Goal: Task Accomplishment & Management: Manage account settings

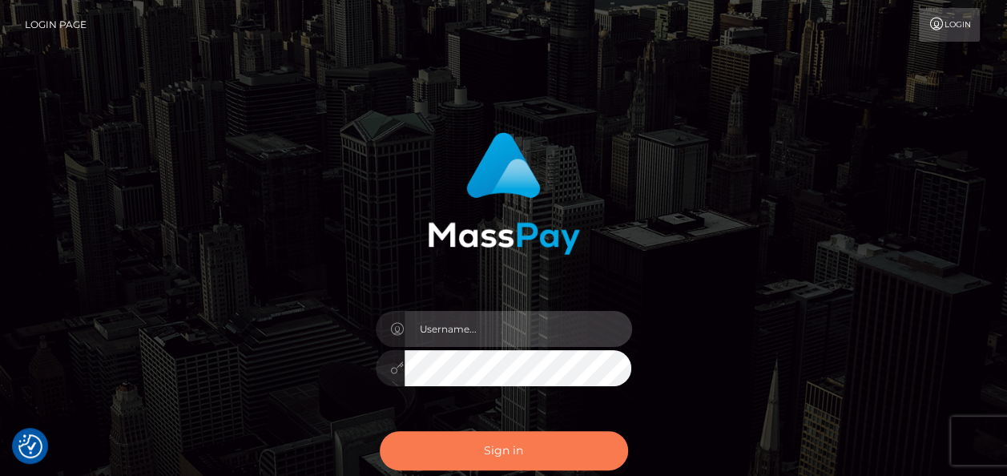
type input "india.of"
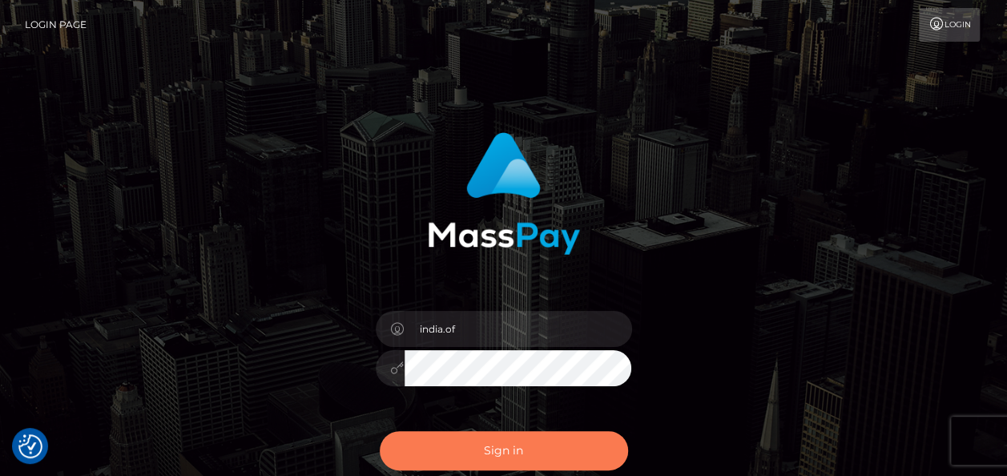
click at [551, 448] on button "Sign in" at bounding box center [504, 450] width 248 height 39
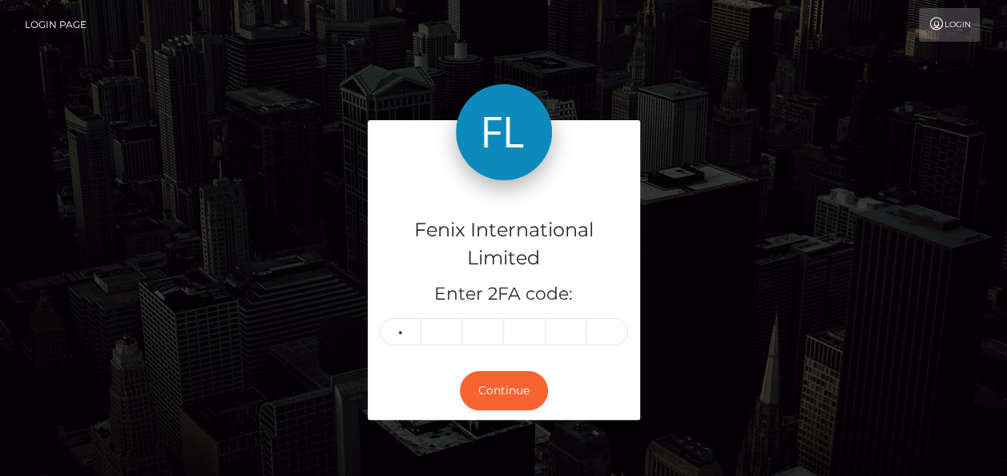
type input "7"
type input "2"
type input "1"
type input "0"
type input "4"
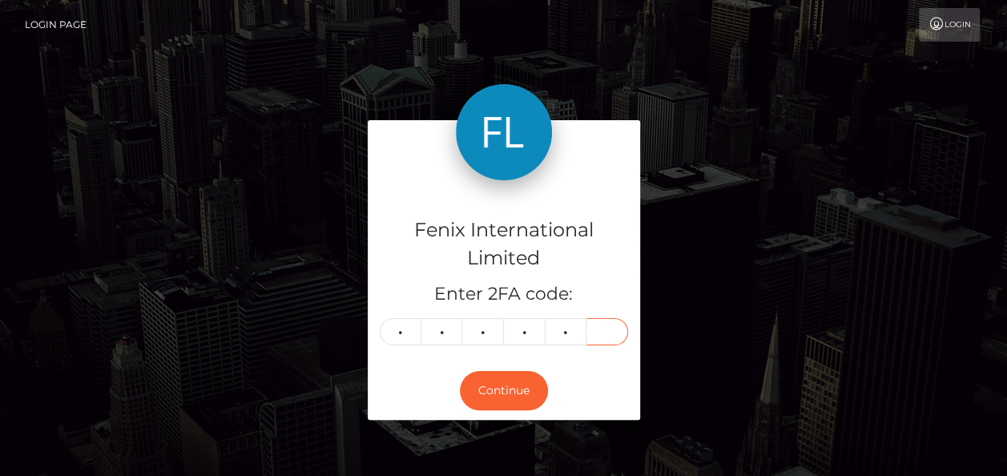
type input "8"
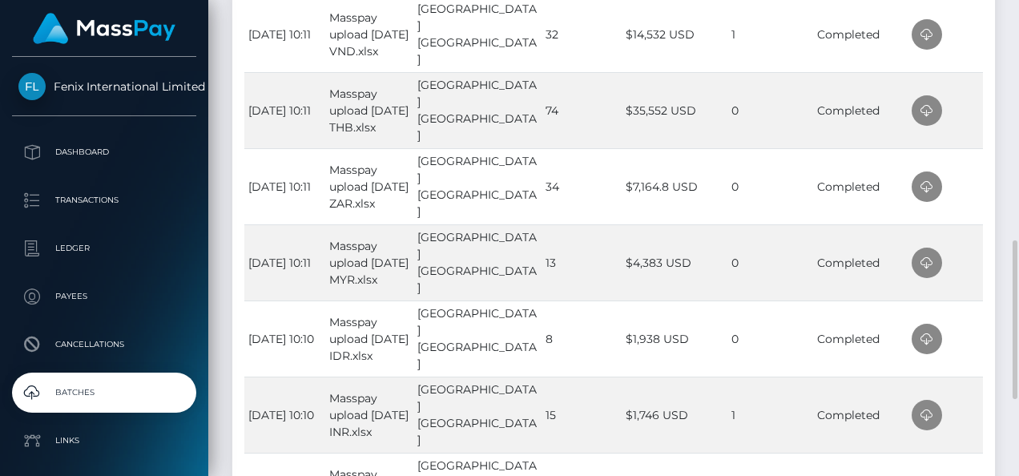
scroll to position [881, 0]
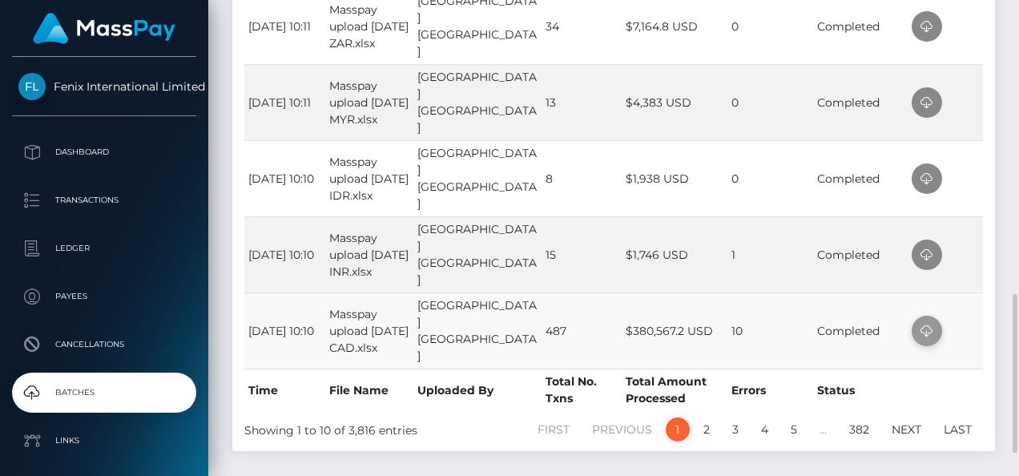
click at [928, 331] on icon at bounding box center [926, 331] width 19 height 20
click at [968, 248] on td at bounding box center [945, 254] width 75 height 76
click at [932, 250] on span at bounding box center [927, 255] width 30 height 30
click at [962, 187] on td at bounding box center [945, 178] width 75 height 76
click at [926, 172] on icon at bounding box center [926, 179] width 19 height 20
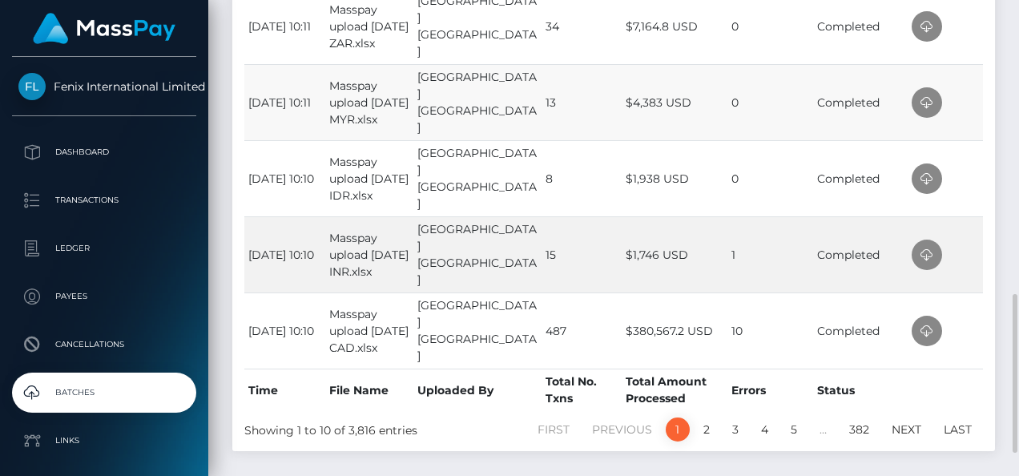
click at [966, 112] on td at bounding box center [945, 102] width 75 height 76
click at [926, 99] on icon at bounding box center [926, 103] width 19 height 20
click at [968, 27] on td at bounding box center [945, 26] width 75 height 76
click at [931, 26] on icon at bounding box center [926, 27] width 19 height 20
click at [981, 29] on td at bounding box center [945, 26] width 75 height 76
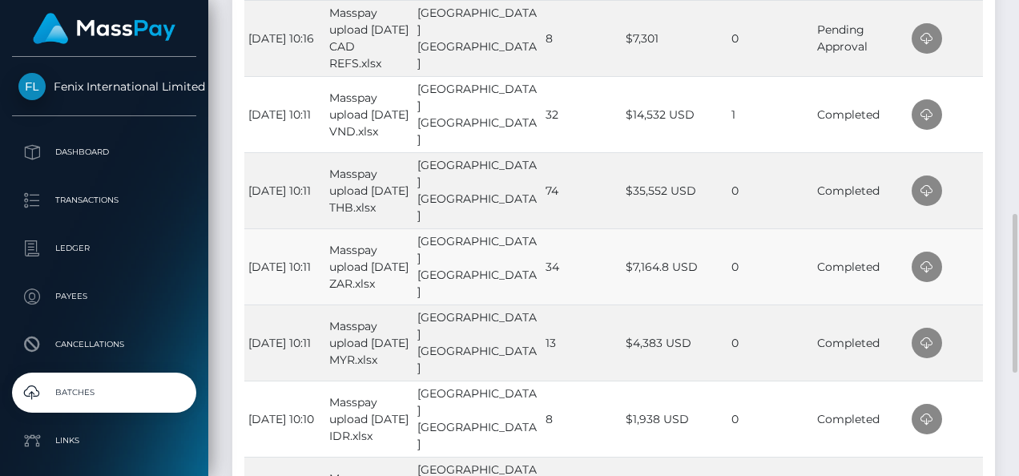
scroll to position [561, 0]
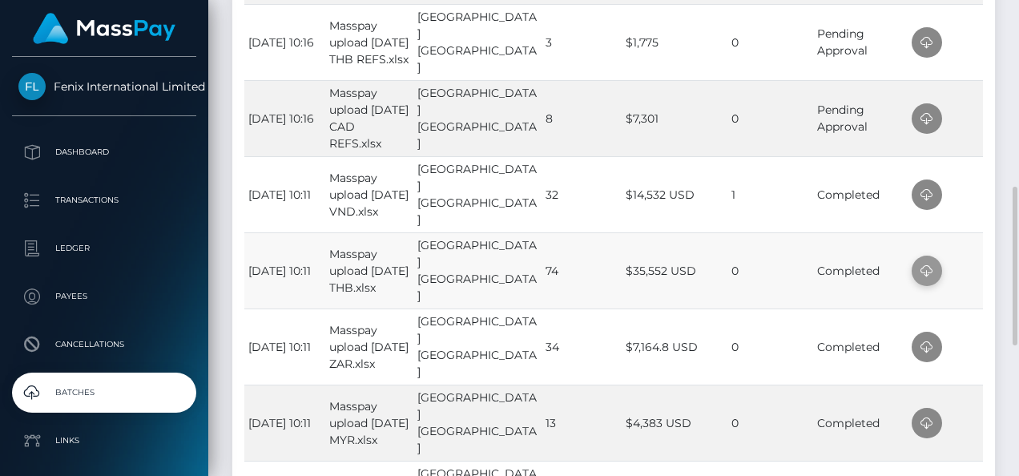
click at [928, 263] on icon at bounding box center [926, 271] width 19 height 20
click at [965, 199] on td at bounding box center [945, 194] width 75 height 76
click at [920, 196] on icon at bounding box center [926, 195] width 19 height 20
click at [982, 147] on td at bounding box center [945, 118] width 75 height 76
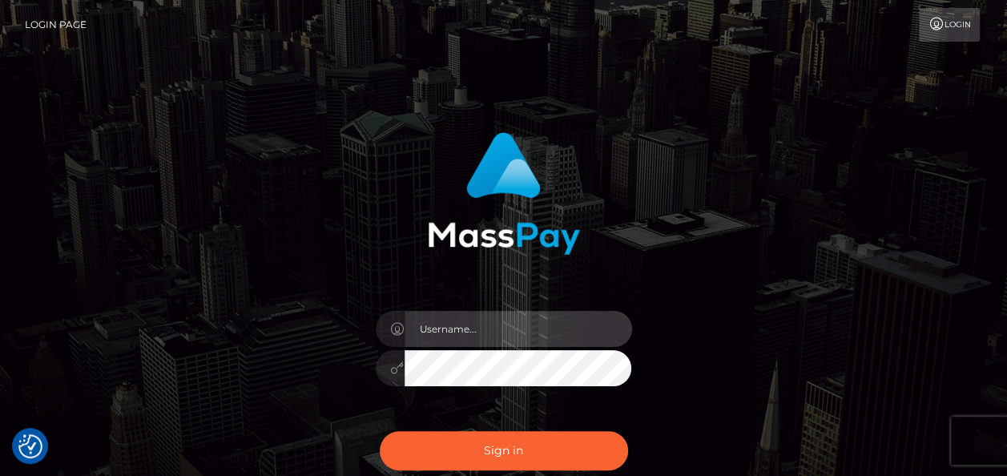
type input "india.of"
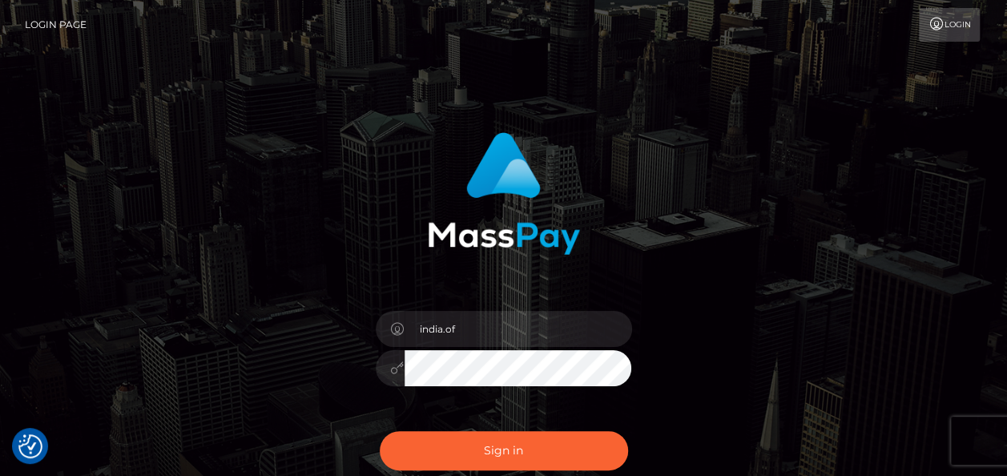
click at [936, 224] on div "india.of Sign in" at bounding box center [503, 324] width 913 height 408
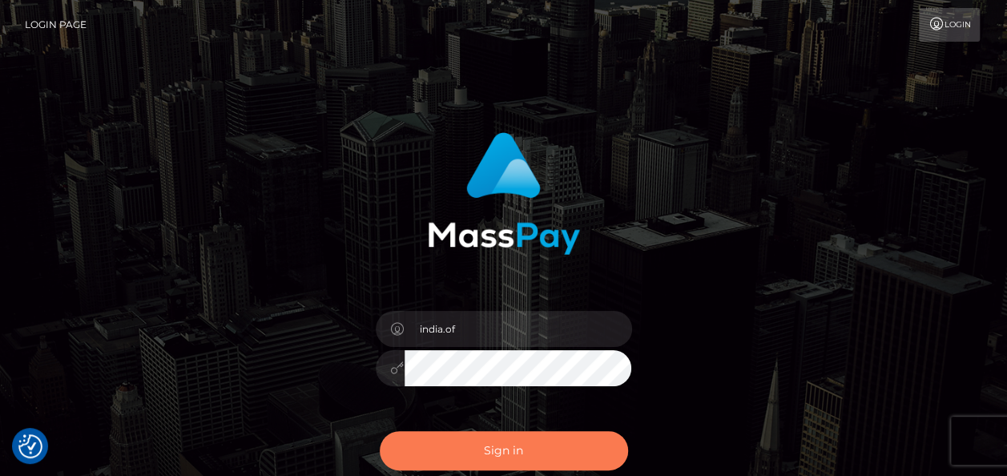
click at [540, 439] on button "Sign in" at bounding box center [504, 450] width 248 height 39
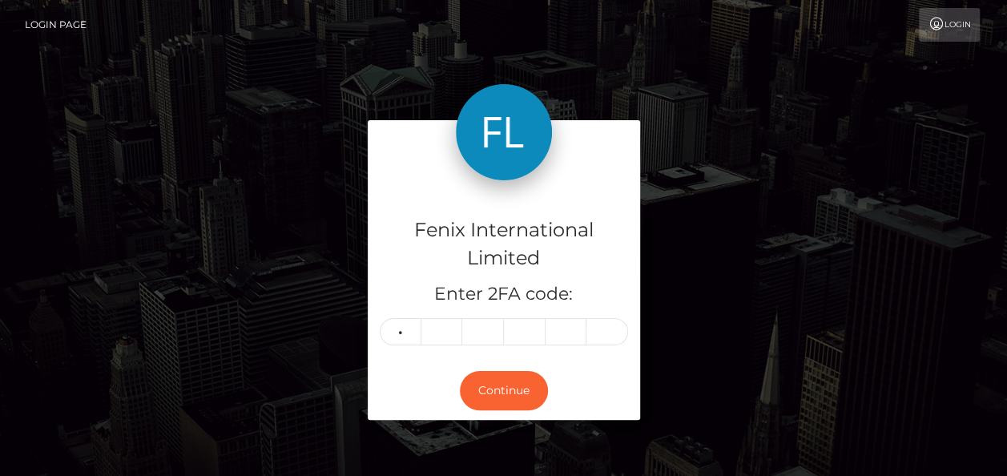
type input "6"
type input "1"
type input "0"
type input "2"
type input "4"
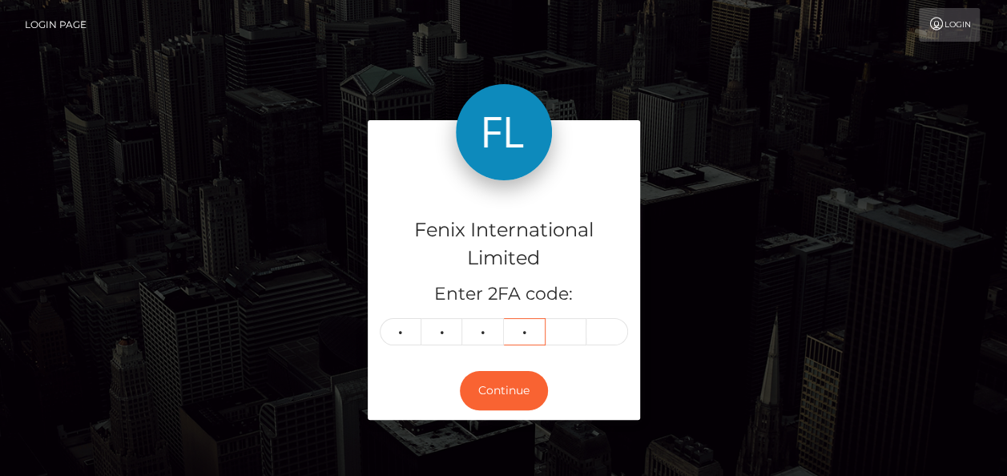
type input "8"
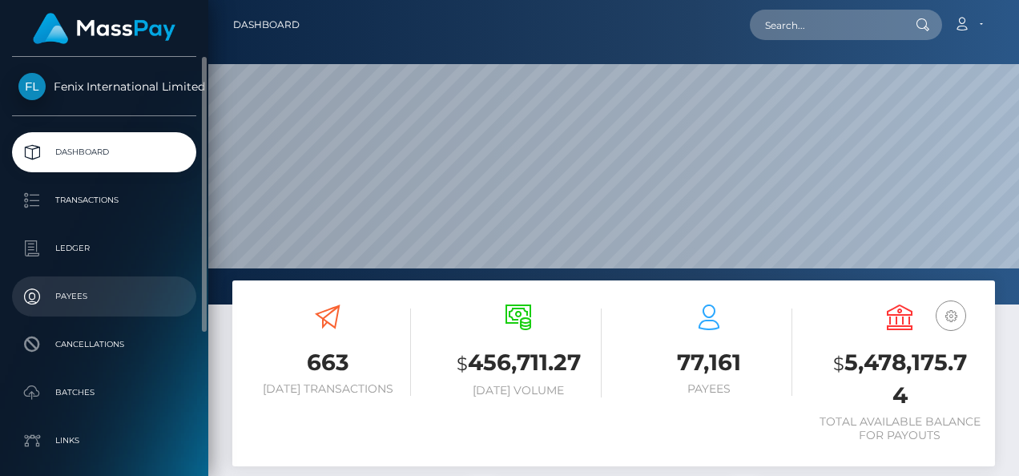
scroll to position [284, 238]
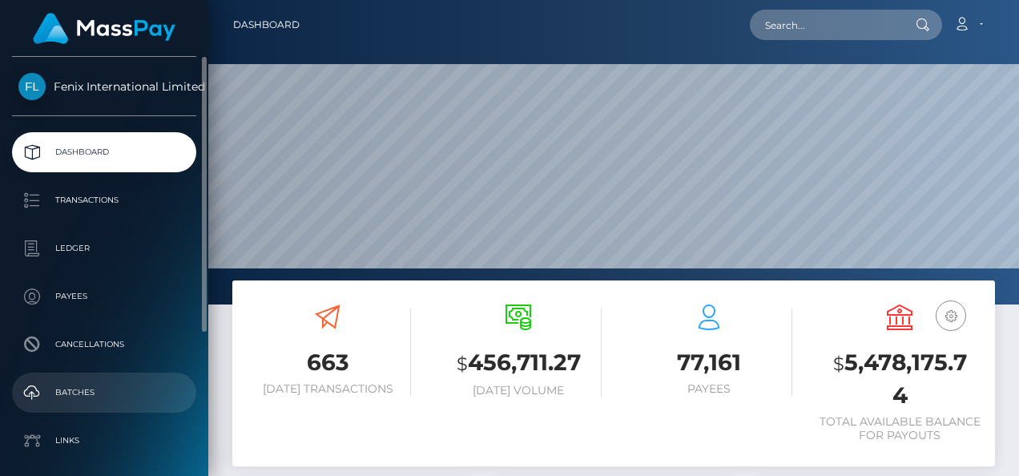
click at [103, 394] on p "Batches" at bounding box center [103, 393] width 171 height 24
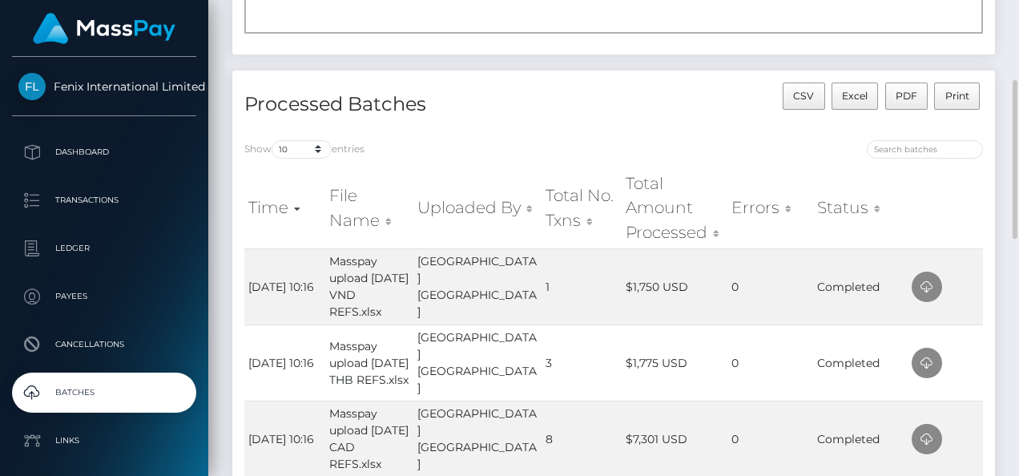
scroll to position [320, 0]
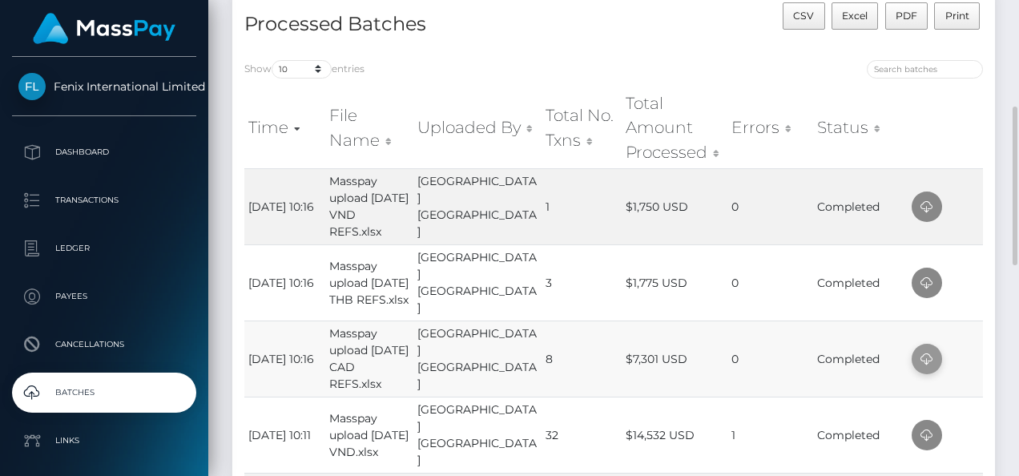
click at [917, 354] on icon at bounding box center [926, 359] width 19 height 20
click at [969, 286] on td at bounding box center [945, 282] width 75 height 76
click at [933, 285] on span at bounding box center [927, 283] width 30 height 30
click at [979, 278] on td at bounding box center [945, 282] width 75 height 76
click at [924, 203] on icon at bounding box center [926, 207] width 19 height 20
